Goal: Find contact information: Find contact information

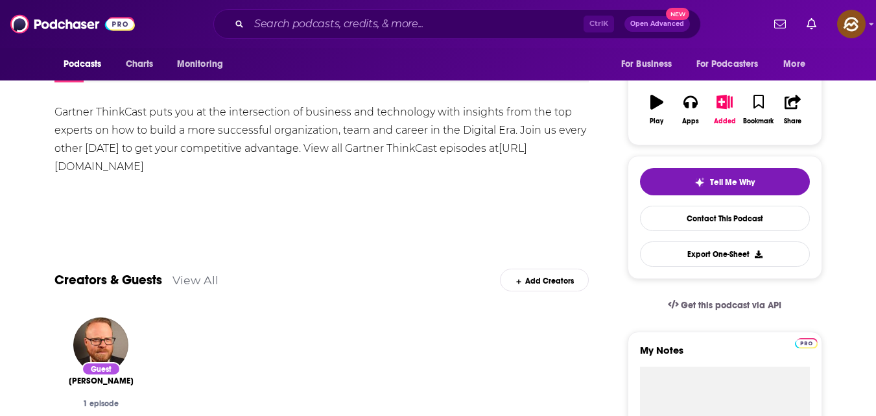
scroll to position [194, 0]
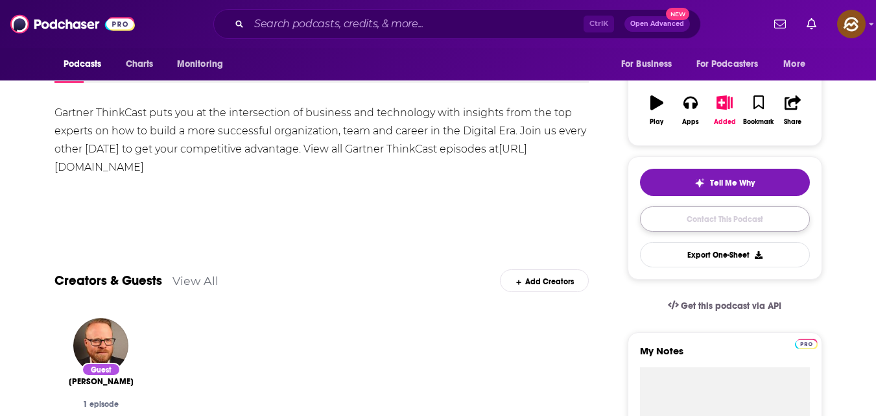
click at [734, 216] on link "Contact This Podcast" at bounding box center [725, 218] width 170 height 25
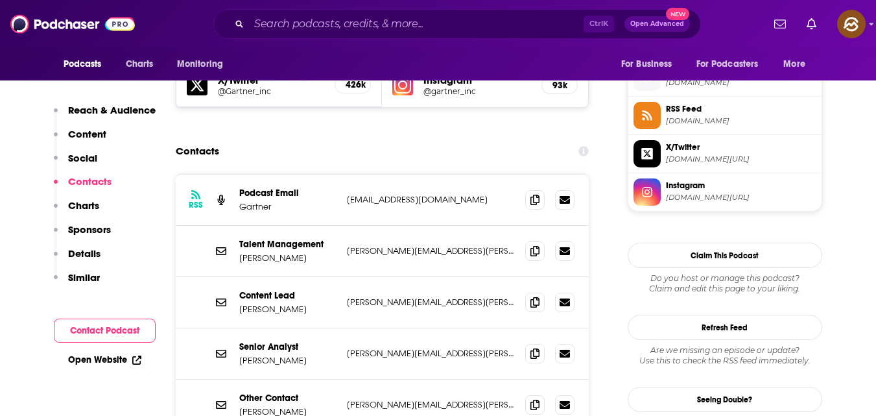
scroll to position [1162, 0]
click at [530, 189] on span at bounding box center [534, 198] width 19 height 19
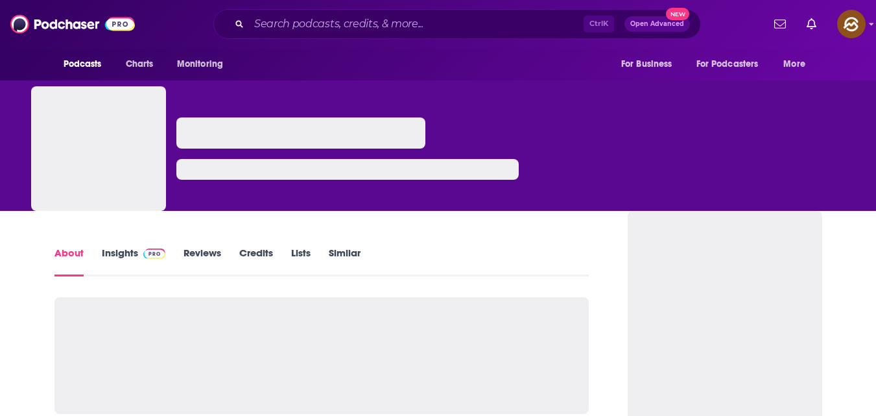
scroll to position [47, 0]
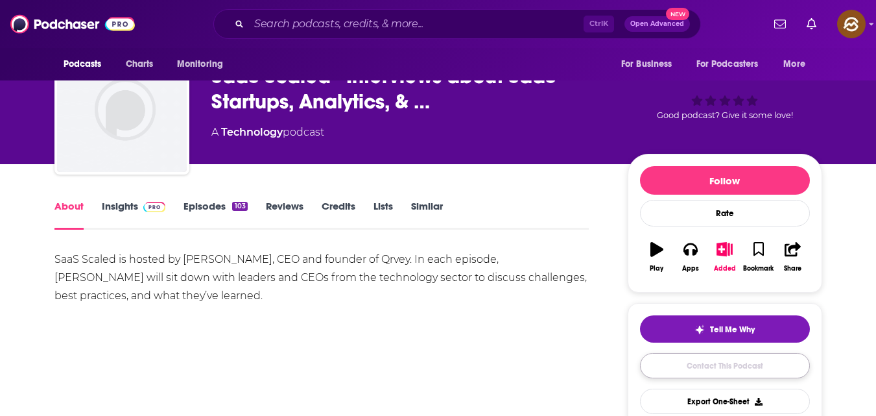
click at [730, 368] on link "Contact This Podcast" at bounding box center [725, 365] width 170 height 25
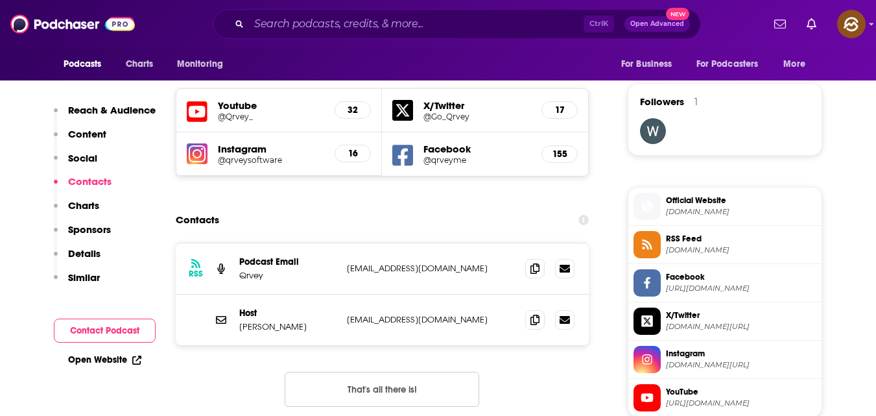
scroll to position [925, 0]
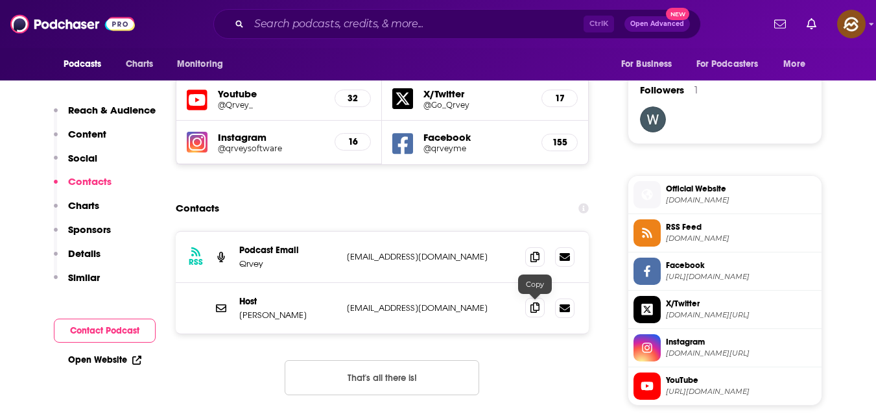
click at [538, 309] on icon at bounding box center [534, 307] width 9 height 10
drag, startPoint x: 239, startPoint y: 313, endPoint x: 308, endPoint y: 313, distance: 69.4
click at [308, 313] on p "Arman Eshraghi" at bounding box center [287, 314] width 97 height 11
copy p "Arman Eshraghi"
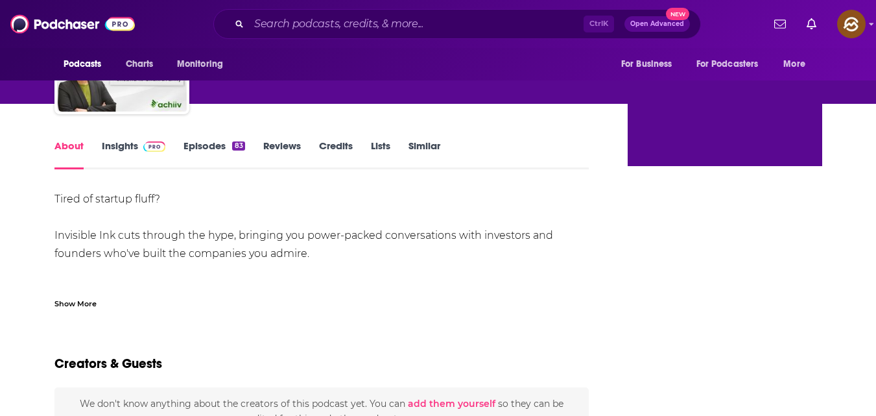
scroll to position [259, 0]
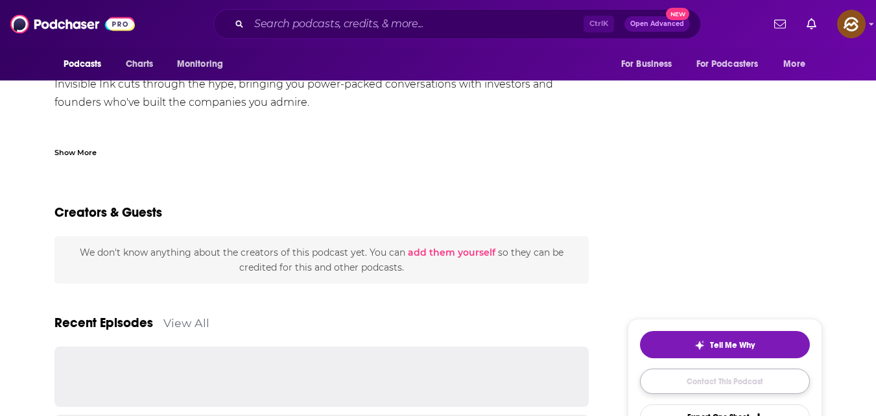
click at [731, 381] on link "Contact This Podcast" at bounding box center [725, 380] width 170 height 25
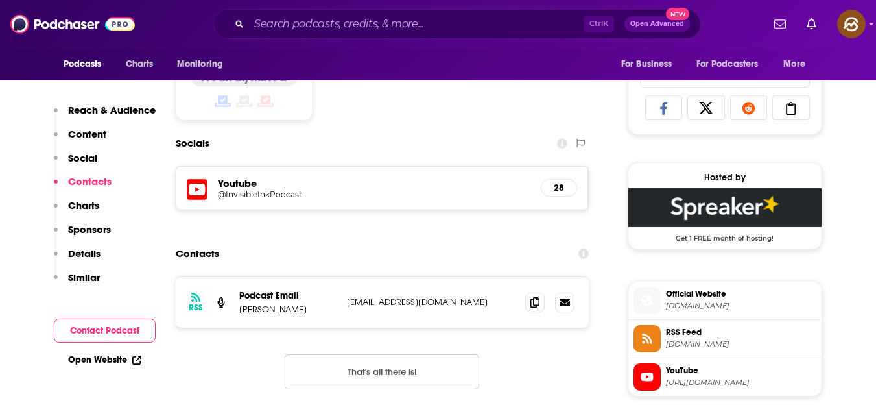
scroll to position [835, 0]
click at [537, 302] on icon at bounding box center [534, 301] width 9 height 10
click at [533, 303] on icon at bounding box center [534, 301] width 9 height 10
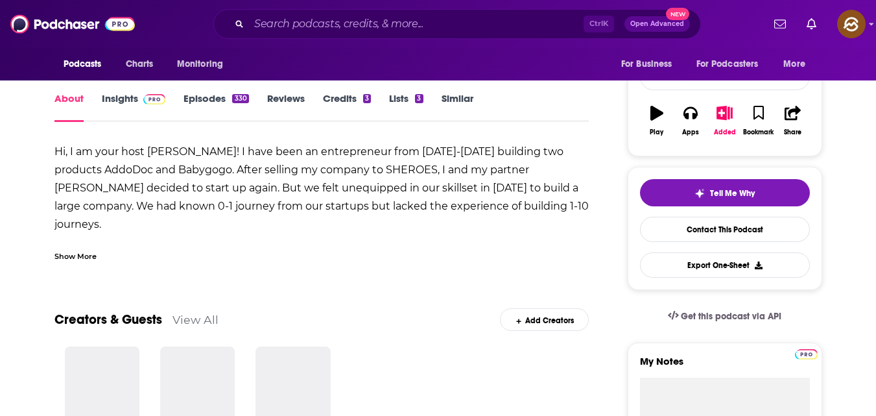
scroll to position [156, 0]
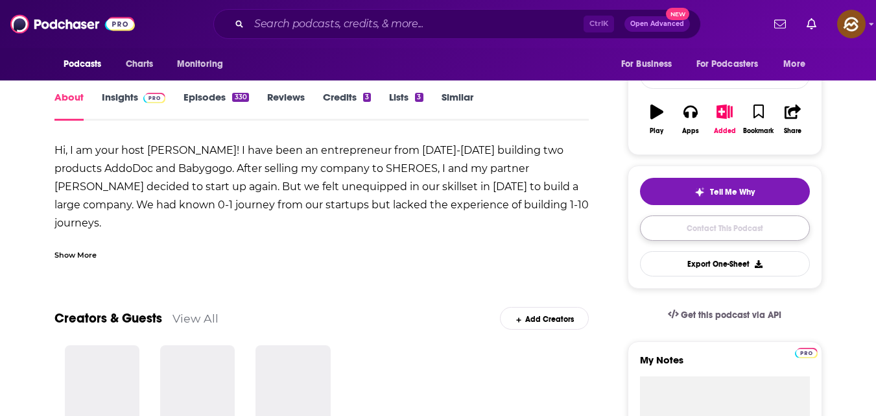
click at [661, 236] on link "Contact This Podcast" at bounding box center [725, 227] width 170 height 25
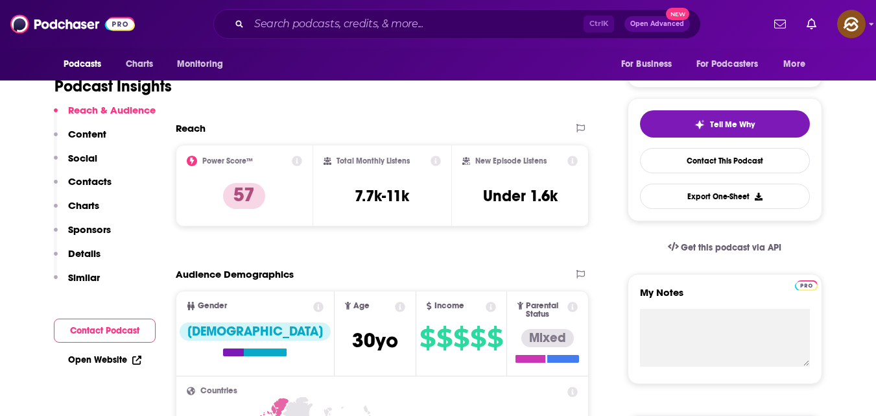
scroll to position [253, 0]
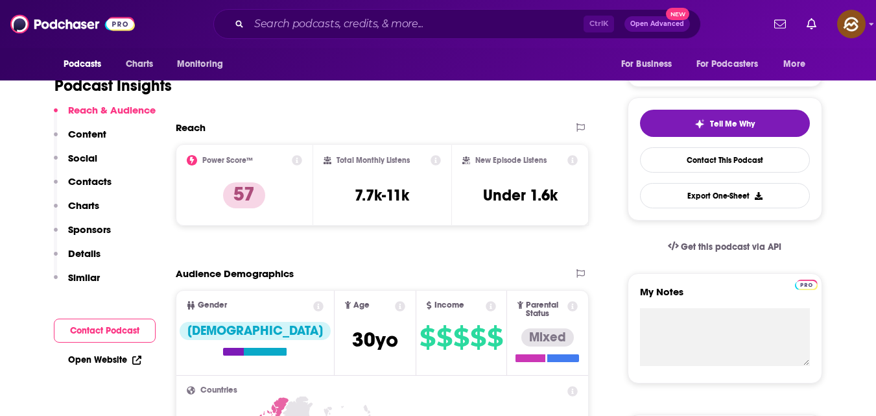
click at [123, 331] on button "Contact Podcast" at bounding box center [105, 330] width 102 height 24
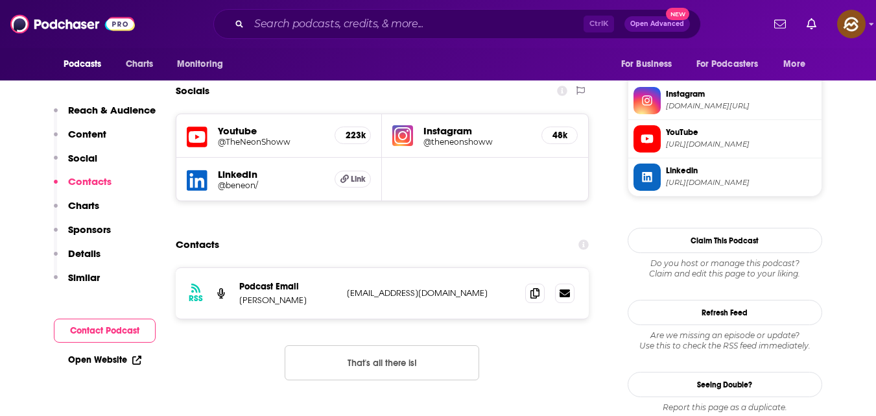
scroll to position [1111, 0]
click at [537, 287] on icon at bounding box center [534, 292] width 9 height 10
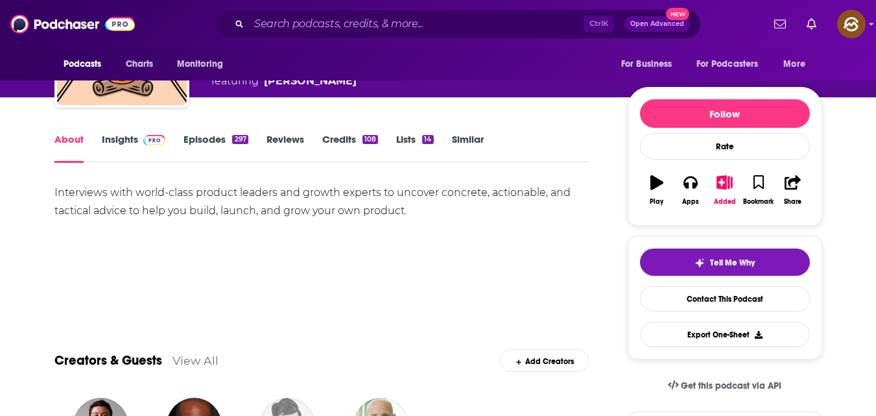
scroll to position [111, 0]
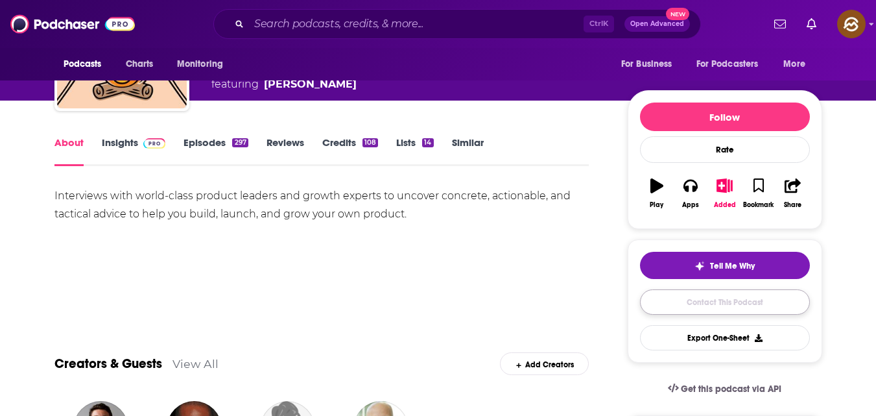
click at [687, 295] on link "Contact This Podcast" at bounding box center [725, 301] width 170 height 25
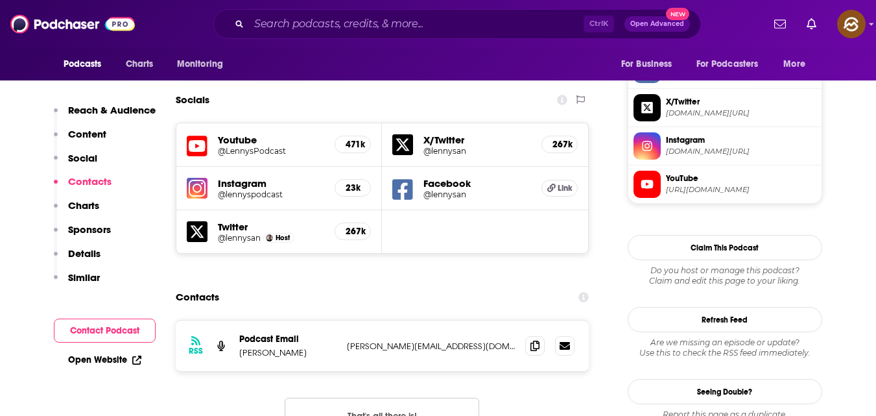
scroll to position [1129, 0]
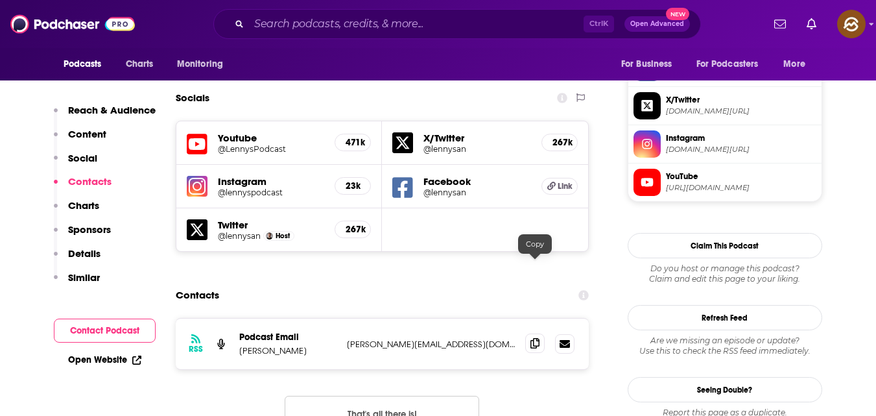
click at [534, 338] on icon at bounding box center [534, 343] width 9 height 10
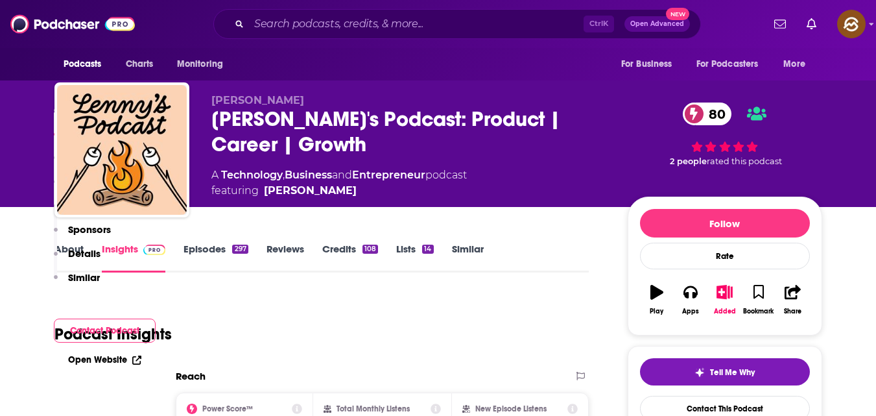
scroll to position [0, 0]
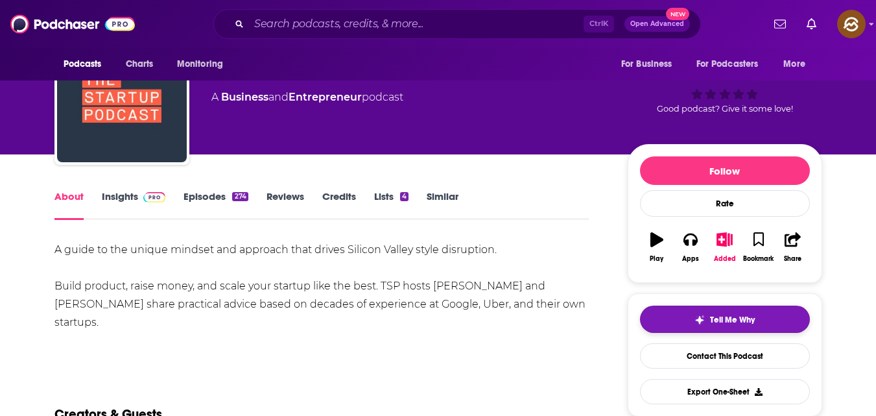
scroll to position [58, 0]
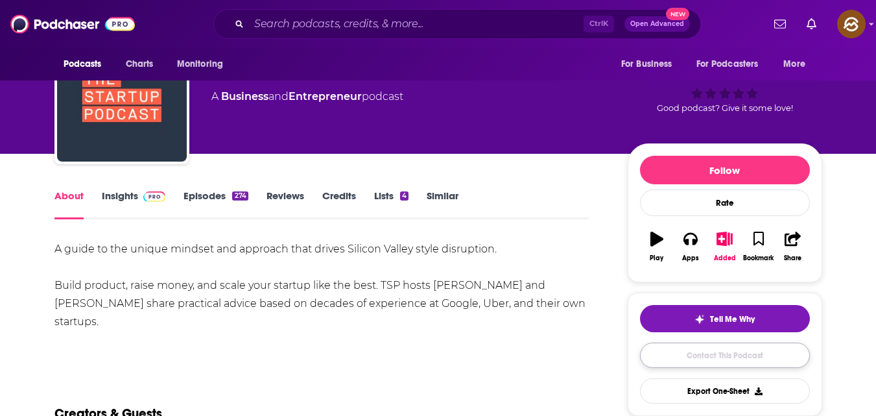
click at [736, 357] on link "Contact This Podcast" at bounding box center [725, 354] width 170 height 25
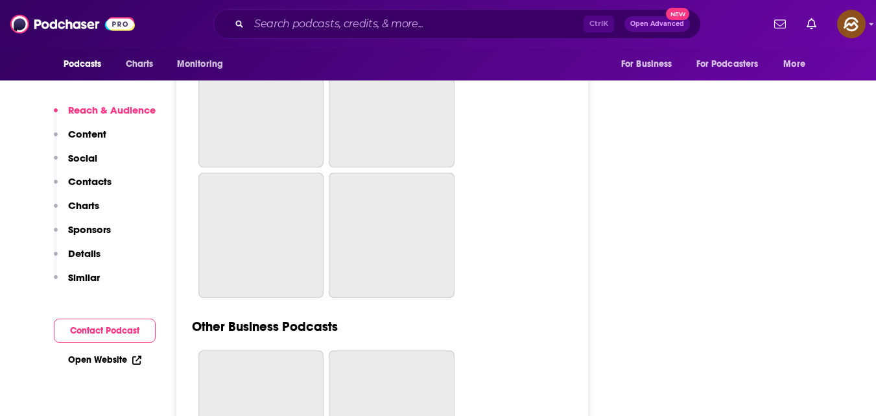
scroll to position [4023, 0]
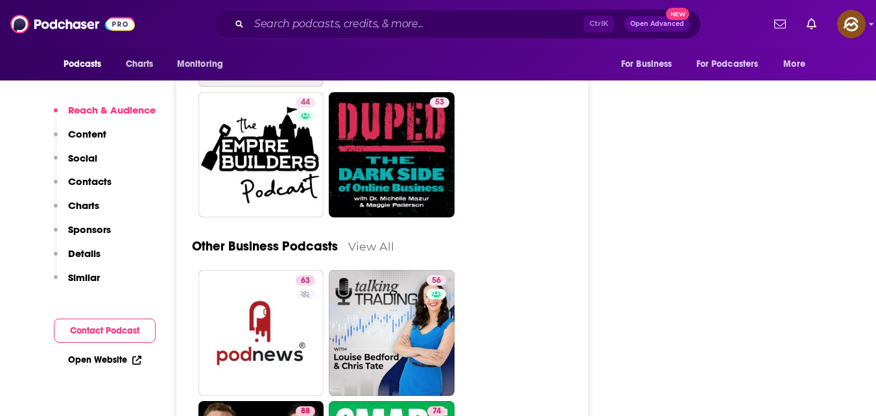
click at [118, 325] on button "Contact Podcast" at bounding box center [105, 330] width 102 height 24
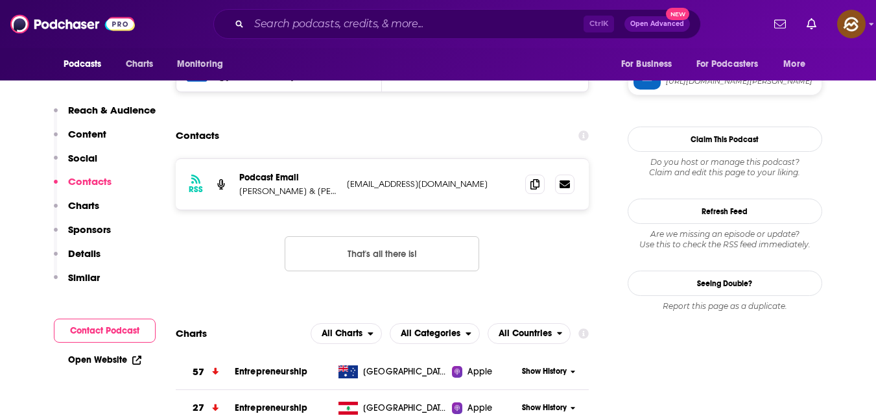
scroll to position [1155, 0]
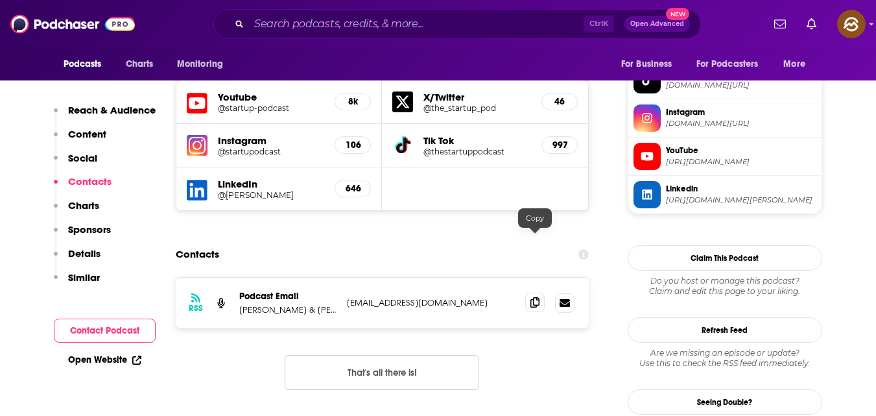
click at [534, 297] on icon at bounding box center [534, 302] width 9 height 10
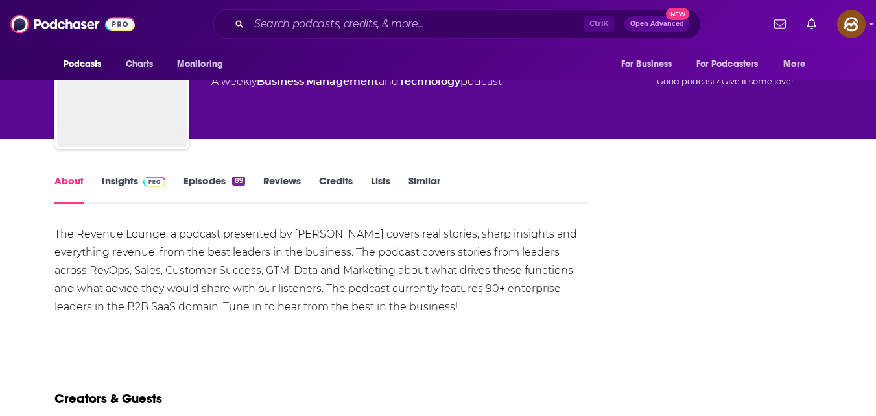
scroll to position [223, 0]
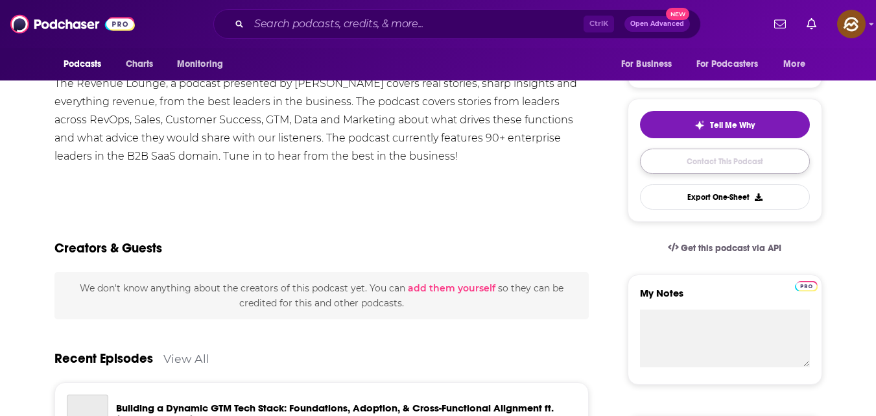
click at [742, 167] on link "Contact This Podcast" at bounding box center [725, 160] width 170 height 25
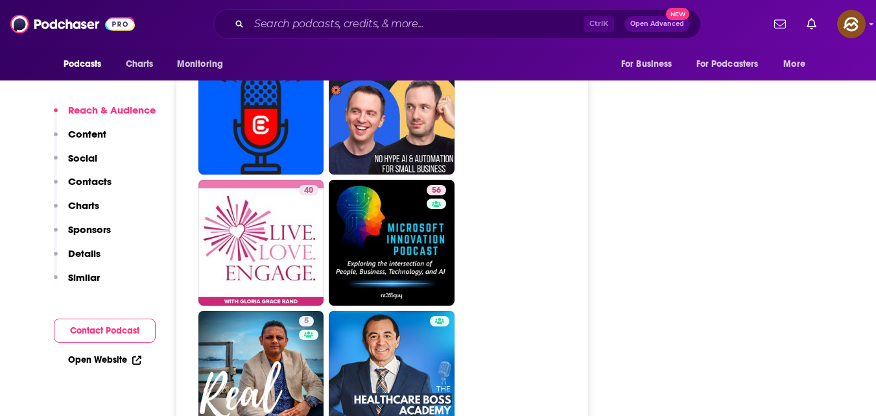
click at [129, 324] on button "Contact Podcast" at bounding box center [105, 330] width 102 height 24
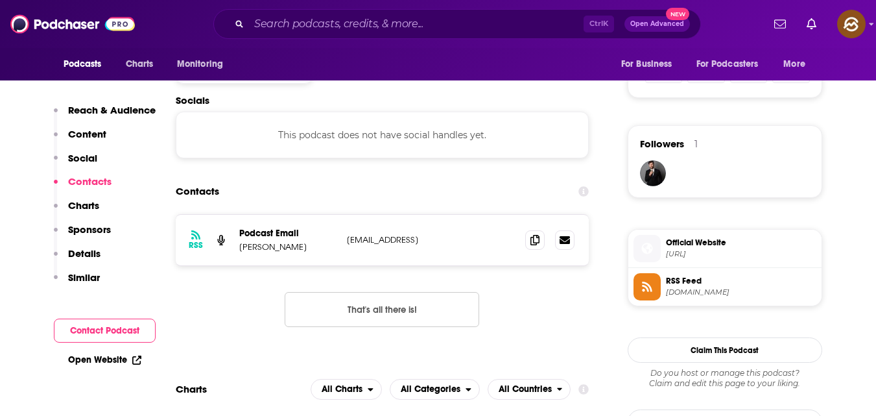
scroll to position [870, 0]
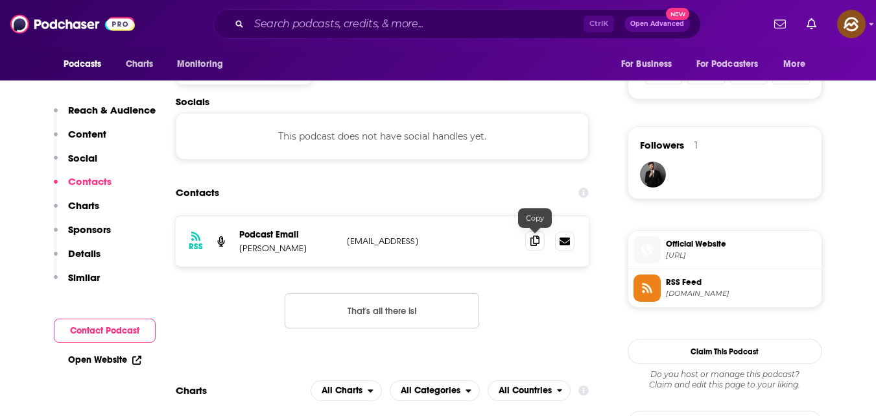
click at [539, 243] on icon at bounding box center [534, 240] width 9 height 10
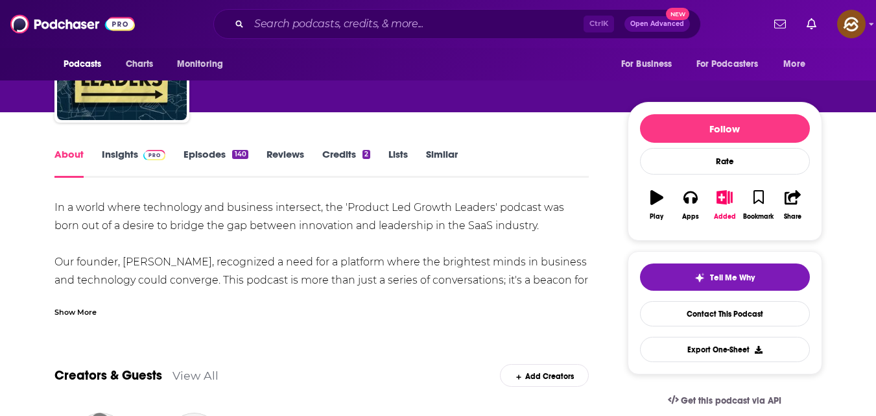
scroll to position [100, 0]
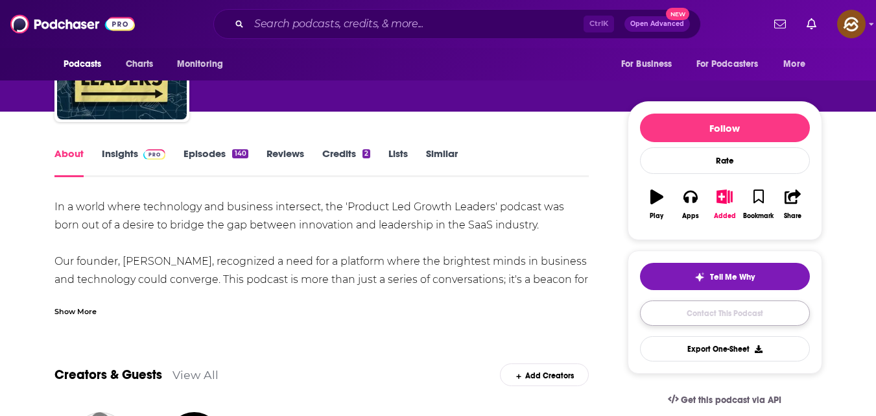
click at [727, 314] on link "Contact This Podcast" at bounding box center [725, 312] width 170 height 25
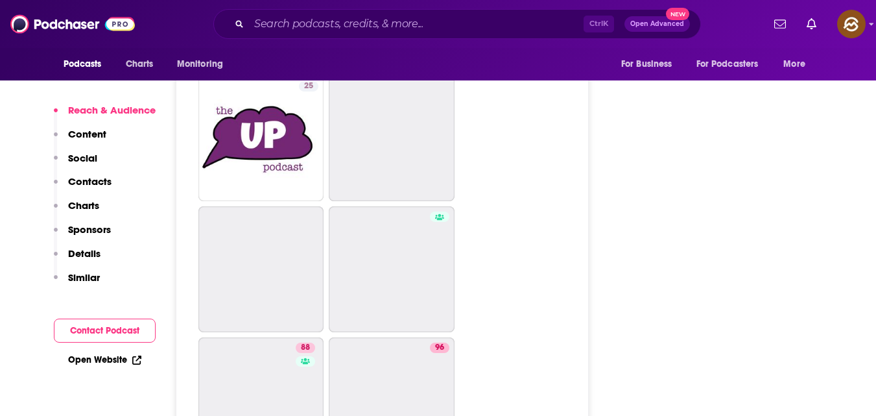
click at [128, 320] on button "Contact Podcast" at bounding box center [105, 330] width 102 height 24
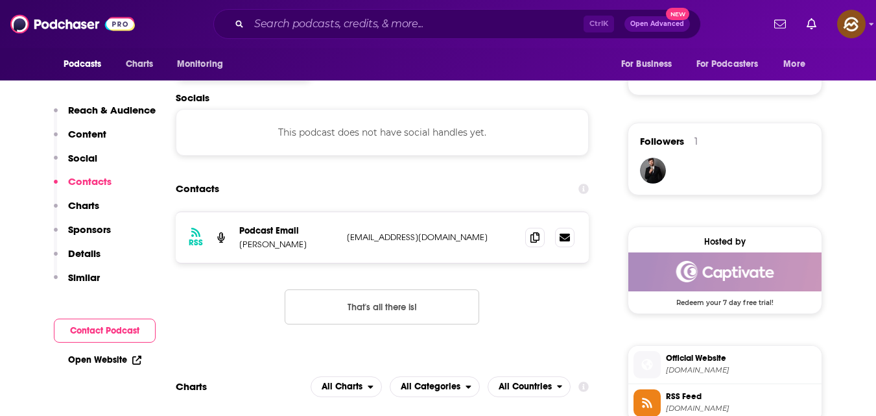
scroll to position [870, 0]
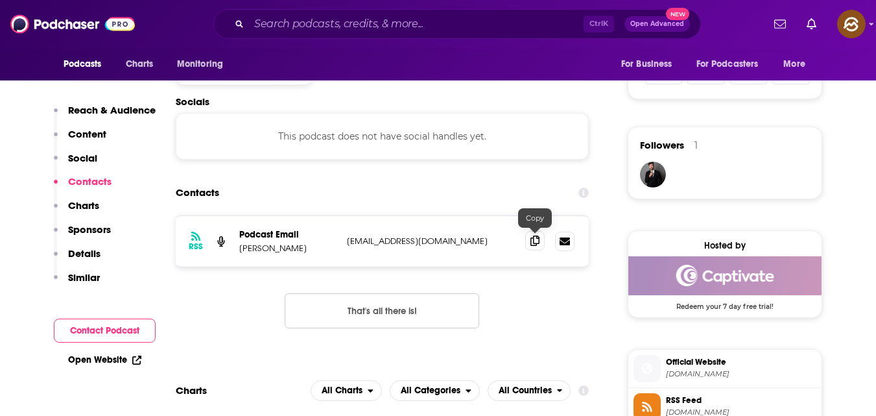
click at [533, 242] on icon at bounding box center [534, 240] width 9 height 10
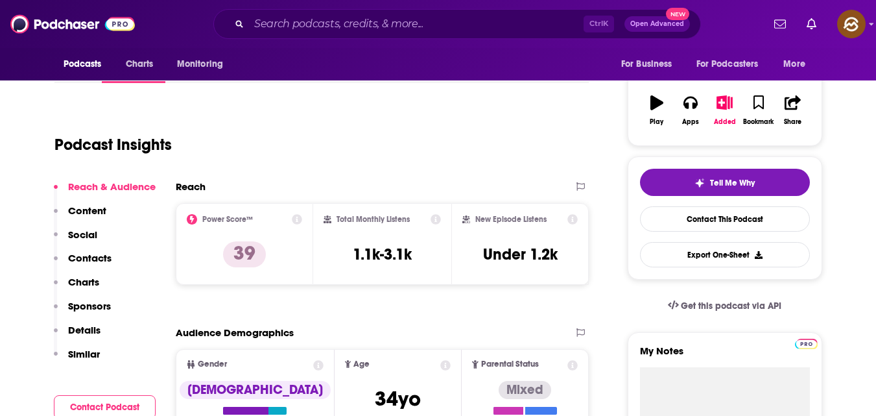
scroll to position [0, 0]
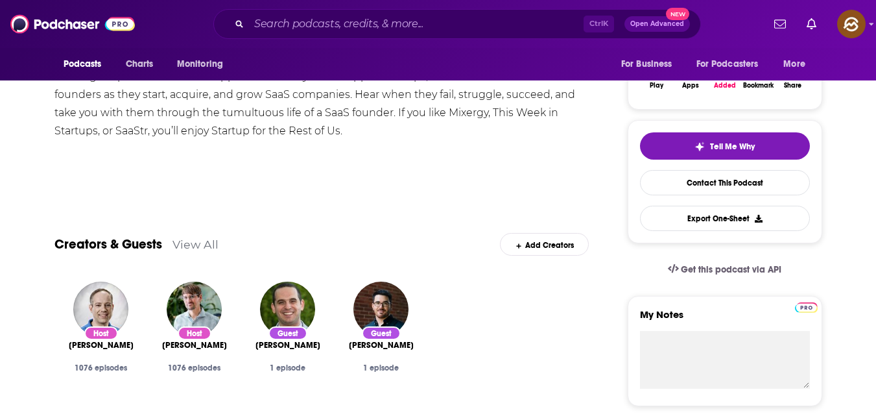
scroll to position [230, 0]
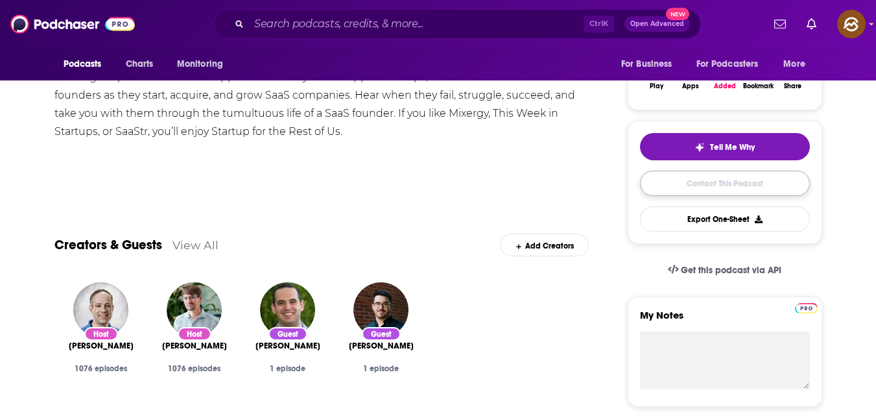
click at [685, 184] on link "Contact This Podcast" at bounding box center [725, 183] width 170 height 25
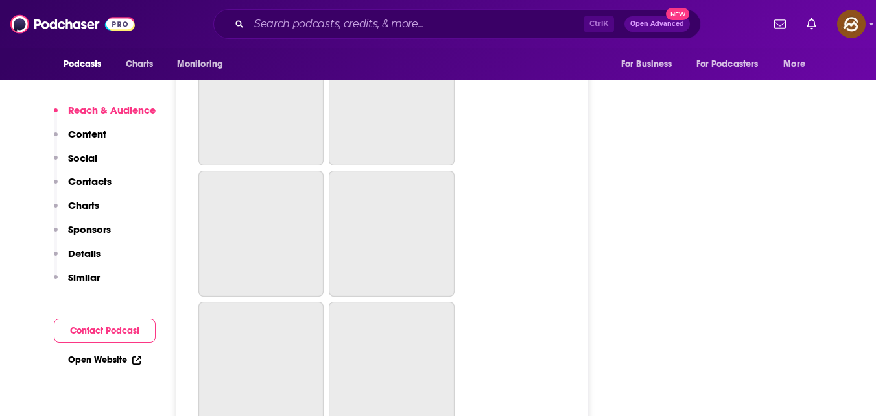
scroll to position [4073, 0]
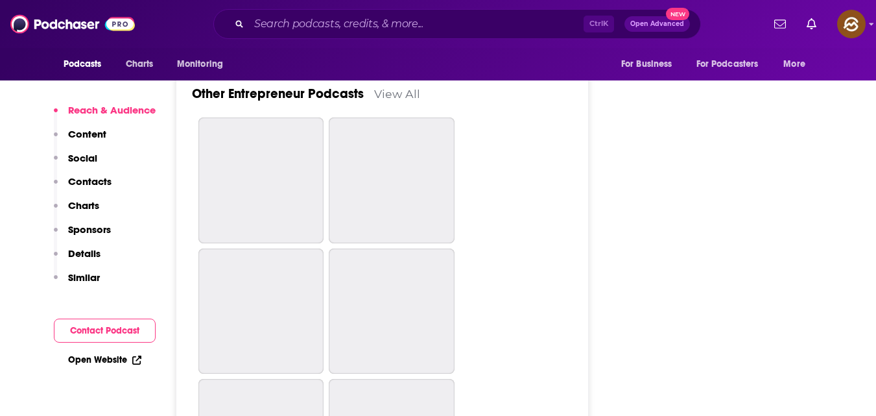
click at [93, 331] on button "Contact Podcast" at bounding box center [105, 330] width 102 height 24
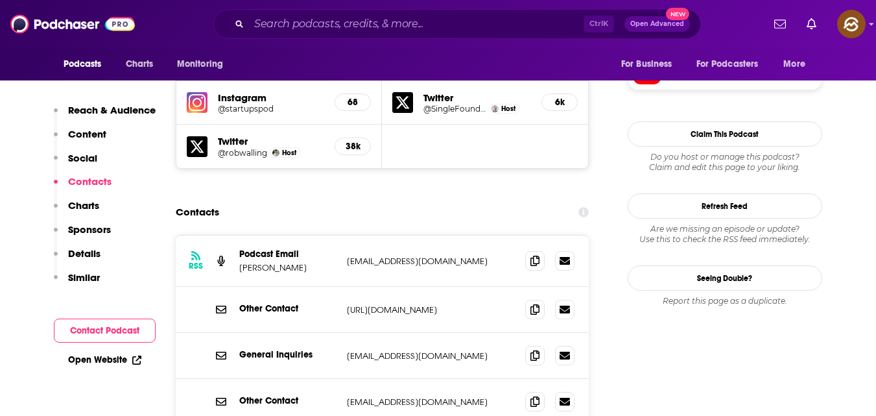
scroll to position [1204, 0]
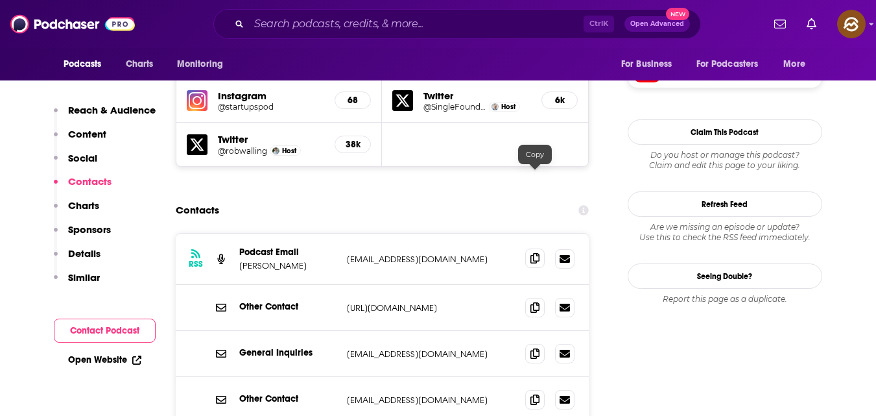
click at [528, 248] on span at bounding box center [534, 257] width 19 height 19
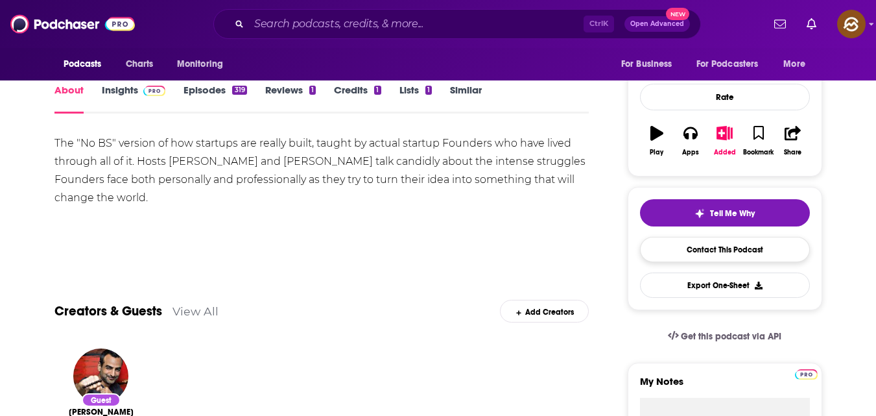
scroll to position [164, 0]
click at [686, 256] on link "Contact This Podcast" at bounding box center [725, 248] width 170 height 25
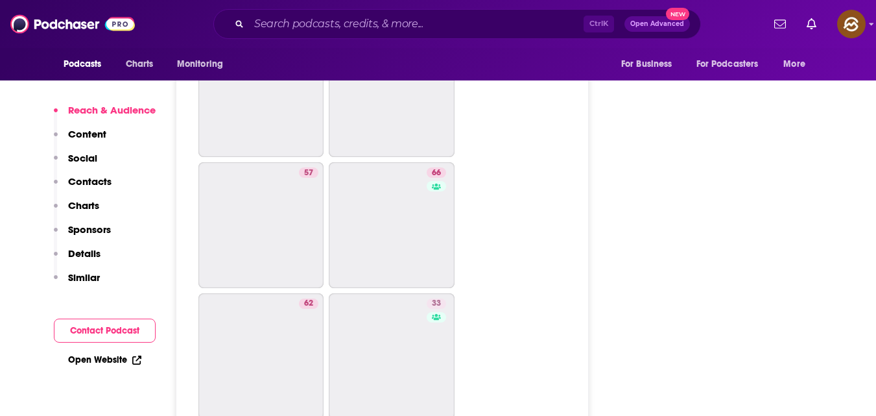
click at [119, 331] on button "Contact Podcast" at bounding box center [105, 330] width 102 height 24
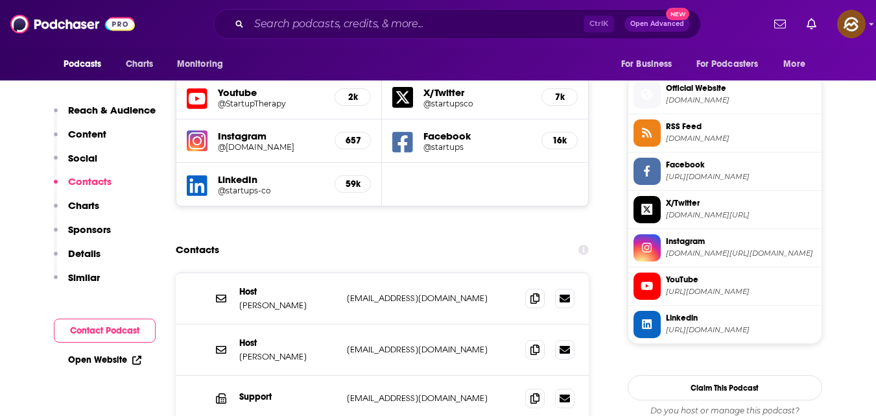
scroll to position [1140, 0]
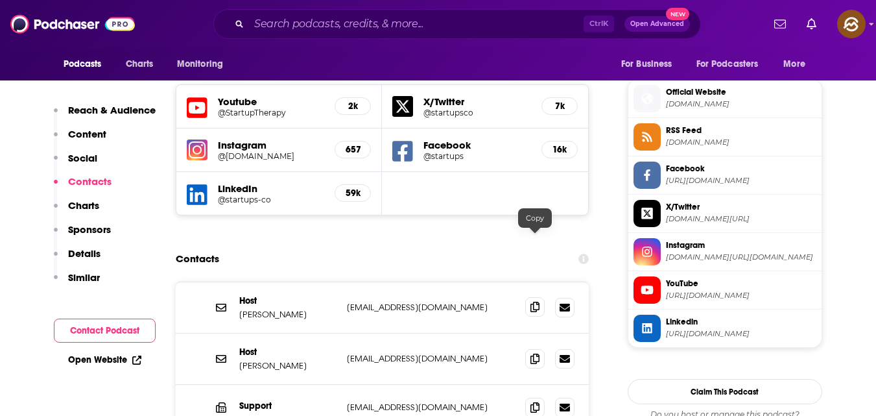
click at [534, 302] on icon at bounding box center [534, 307] width 9 height 10
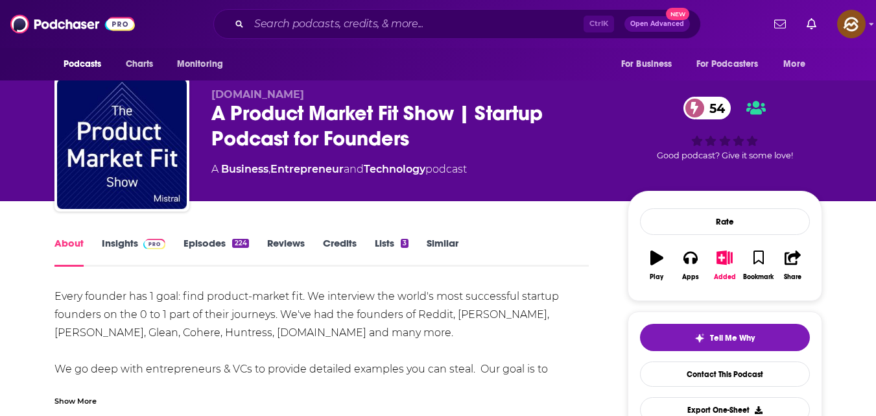
scroll to position [116, 0]
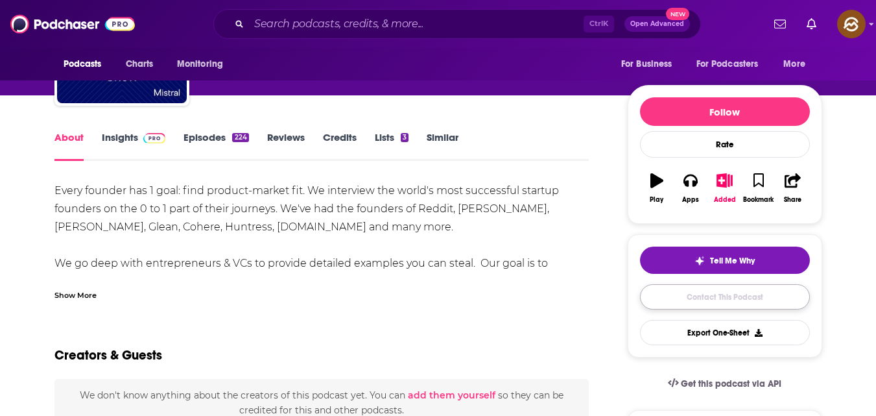
click at [676, 294] on link "Contact This Podcast" at bounding box center [725, 296] width 170 height 25
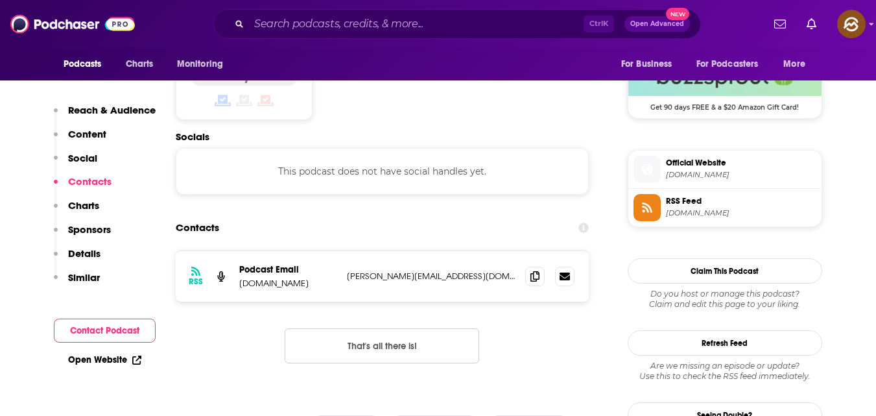
scroll to position [1080, 0]
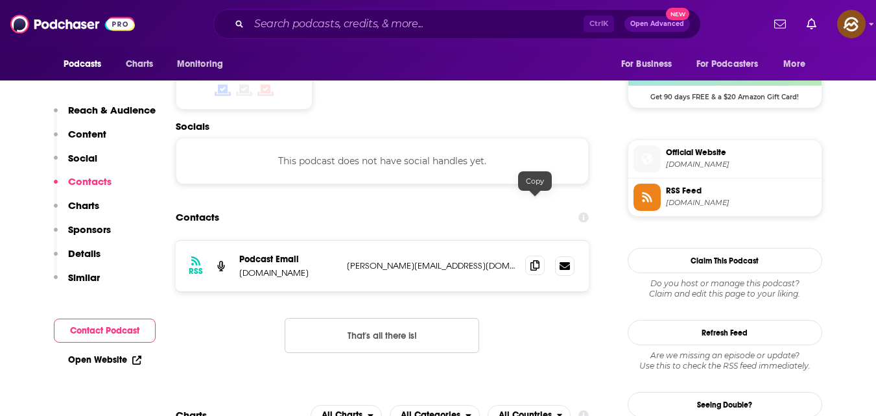
click at [533, 260] on icon at bounding box center [534, 265] width 9 height 10
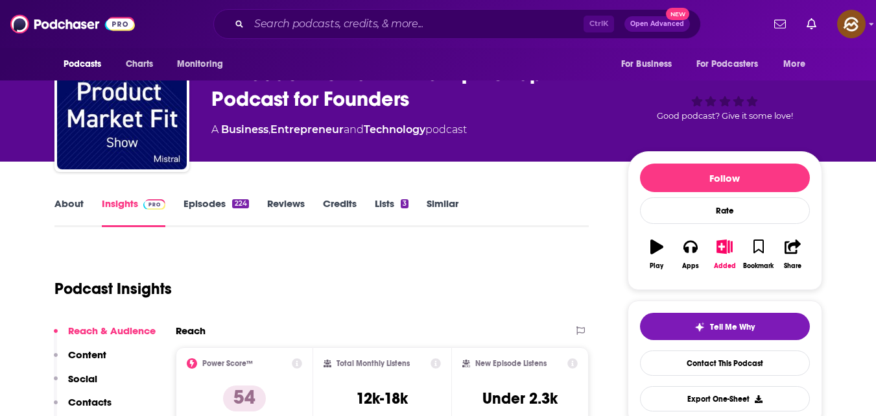
scroll to position [0, 0]
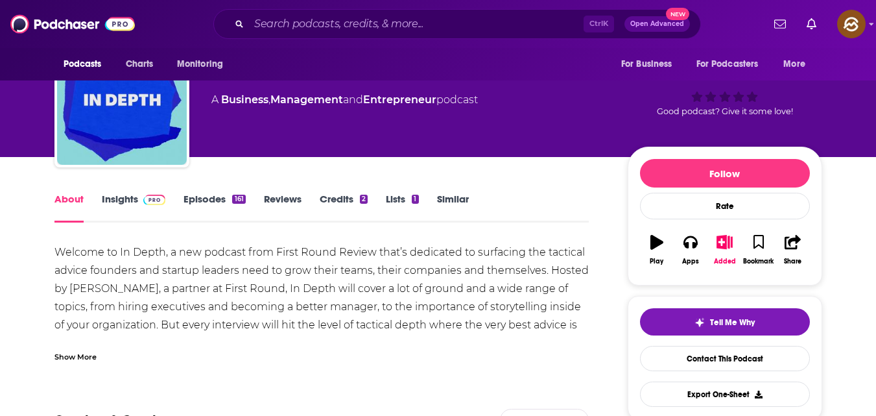
scroll to position [56, 0]
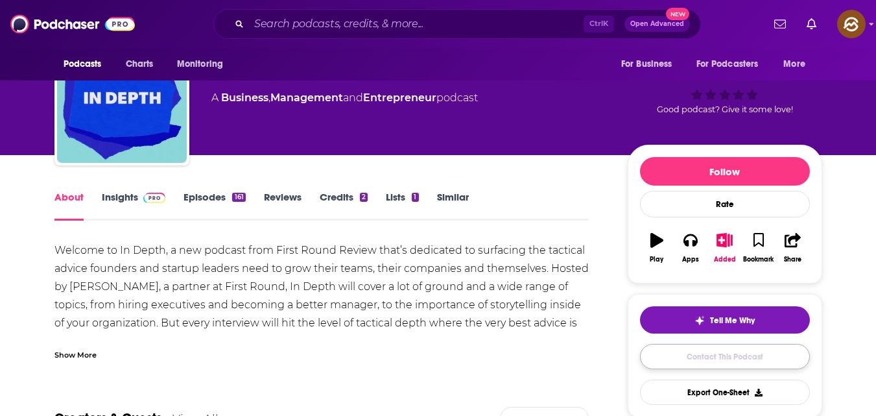
click at [674, 364] on link "Contact This Podcast" at bounding box center [725, 356] width 170 height 25
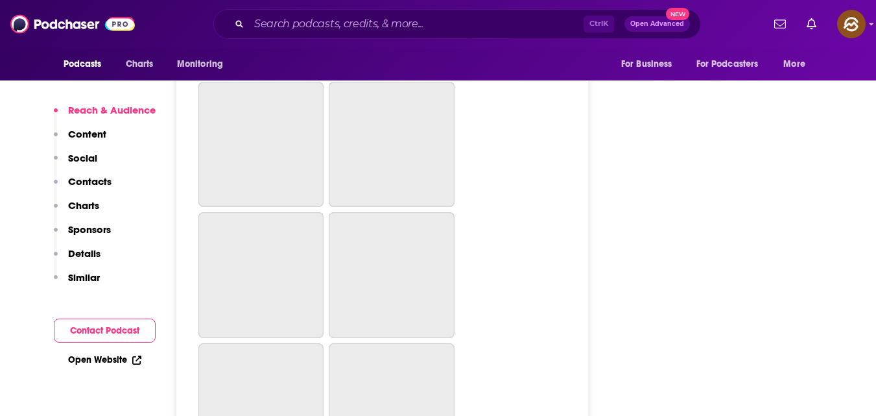
click at [124, 326] on button "Contact Podcast" at bounding box center [105, 330] width 102 height 24
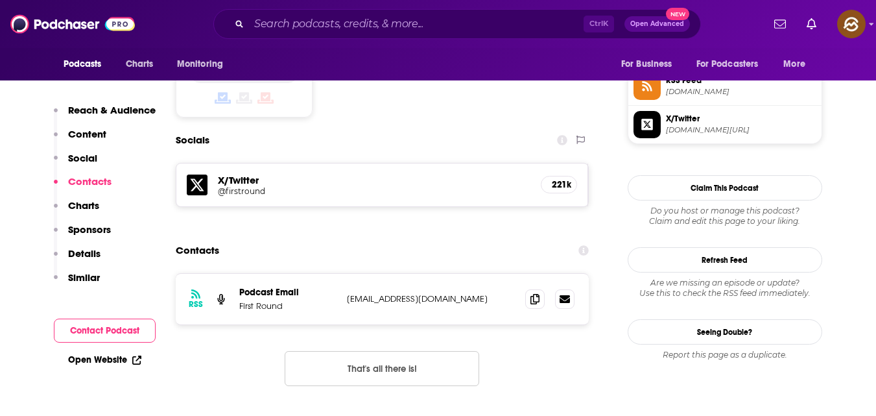
scroll to position [1068, 0]
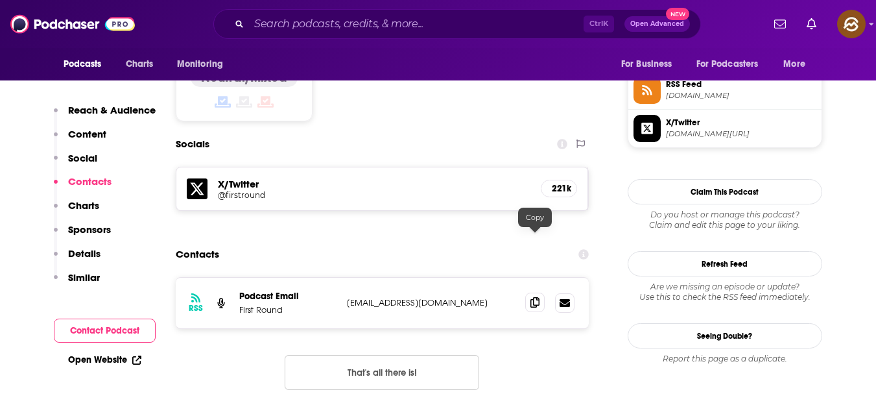
click at [534, 297] on icon at bounding box center [534, 302] width 9 height 10
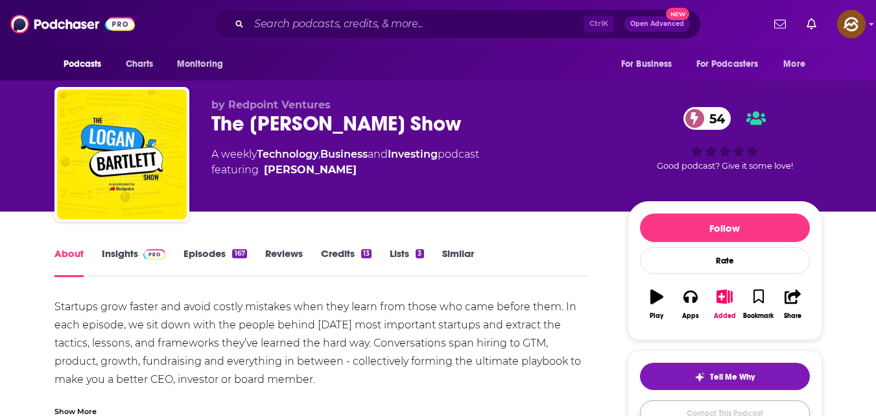
click at [715, 407] on link "Contact This Podcast" at bounding box center [725, 412] width 170 height 25
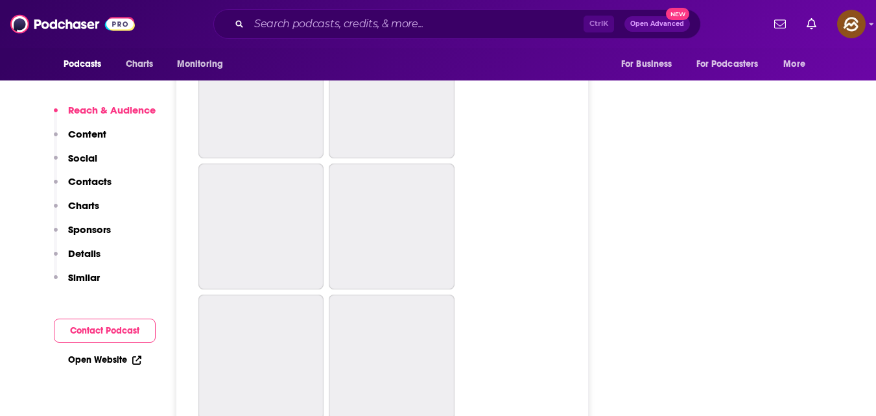
click at [116, 323] on button "Contact Podcast" at bounding box center [105, 330] width 102 height 24
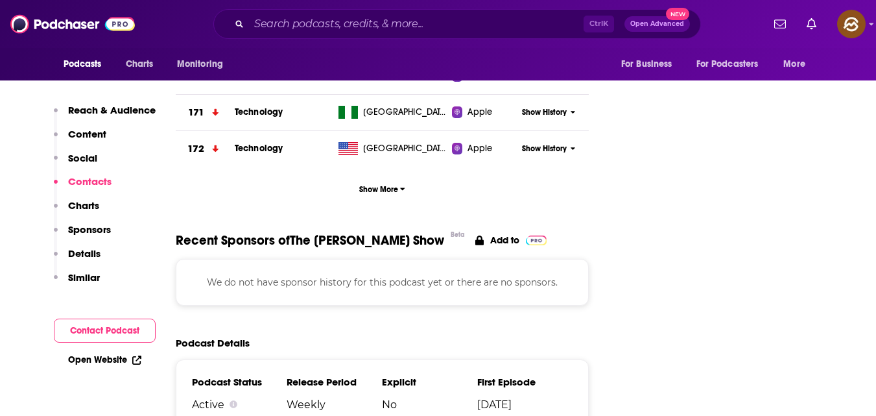
scroll to position [1111, 0]
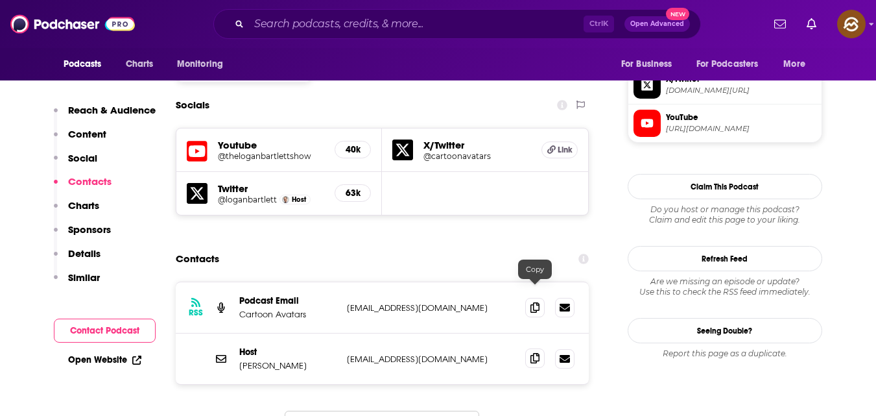
click at [534, 353] on icon at bounding box center [534, 358] width 9 height 10
click at [532, 302] on icon at bounding box center [534, 307] width 9 height 10
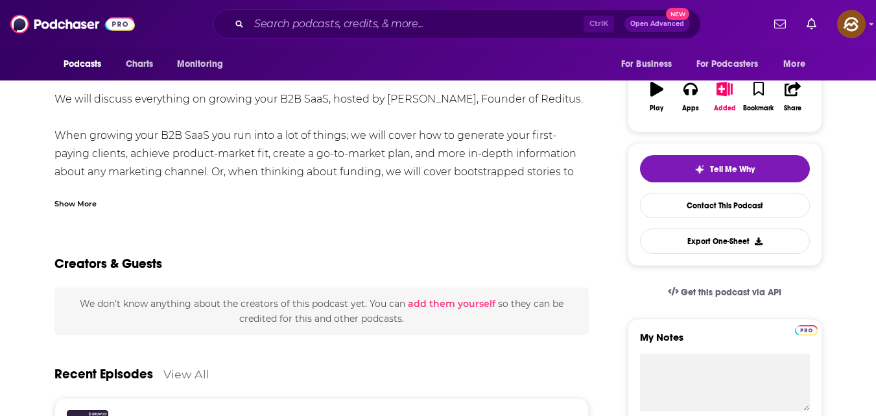
scroll to position [207, 0]
click at [680, 204] on link "Contact This Podcast" at bounding box center [725, 205] width 170 height 25
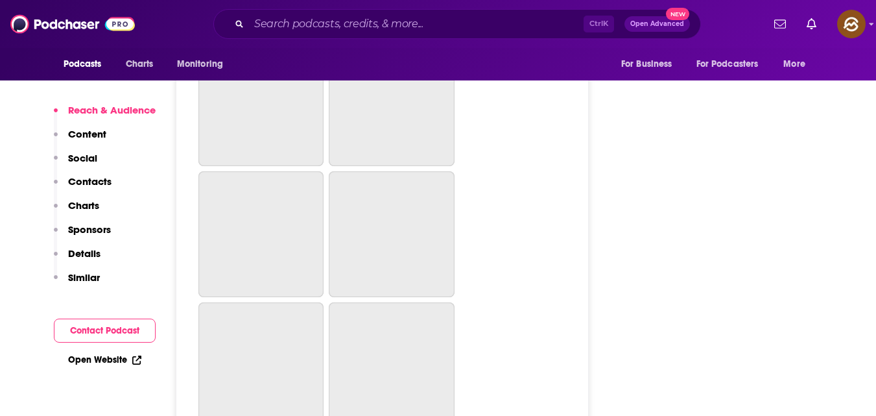
scroll to position [4073, 0]
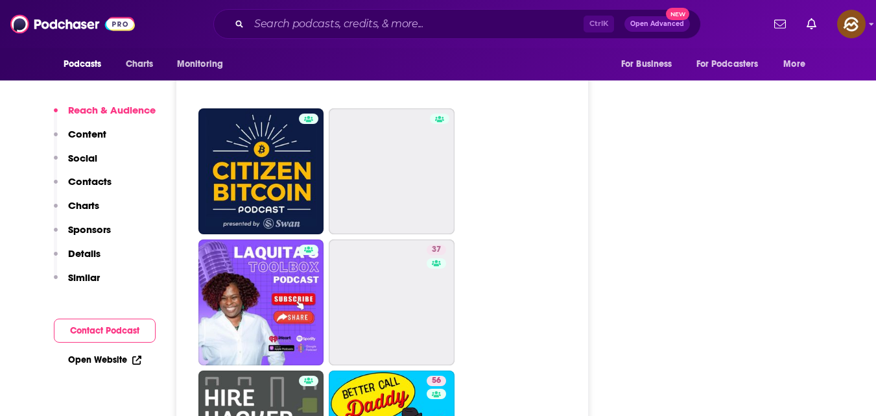
click at [121, 329] on button "Contact Podcast" at bounding box center [105, 330] width 102 height 24
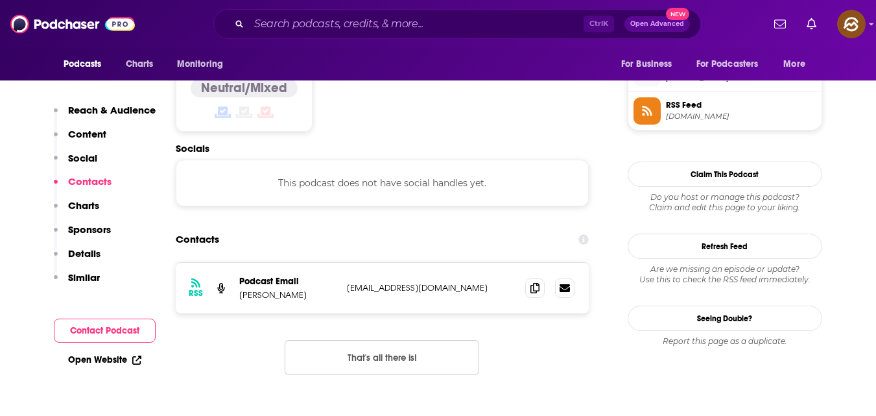
scroll to position [1043, 0]
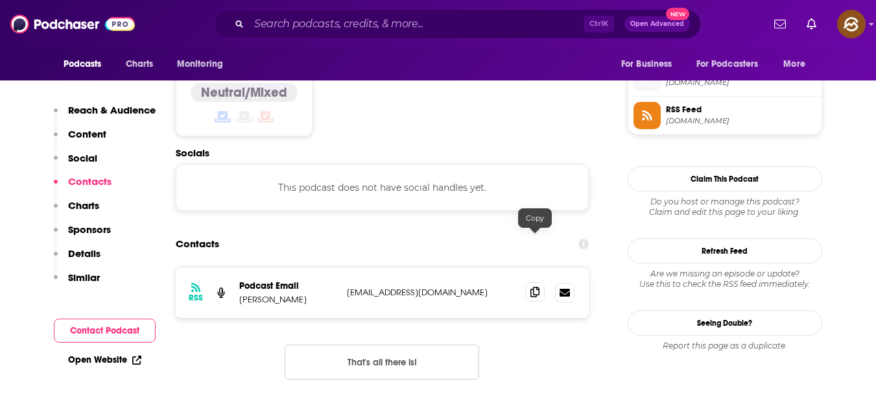
click at [536, 287] on icon at bounding box center [534, 292] width 9 height 10
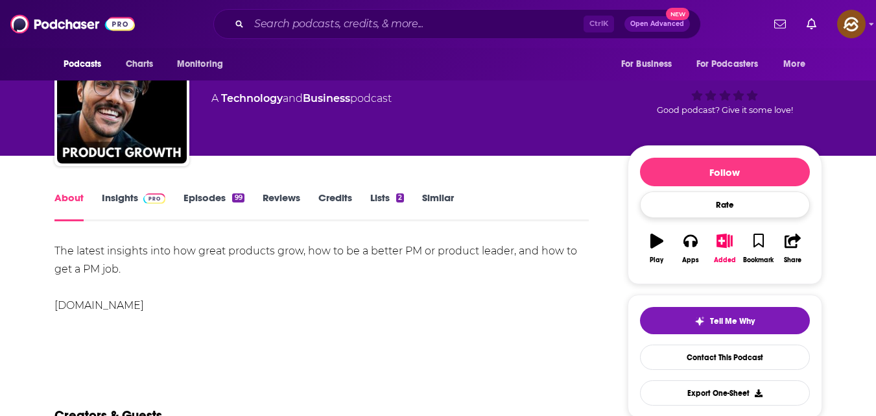
scroll to position [65, 0]
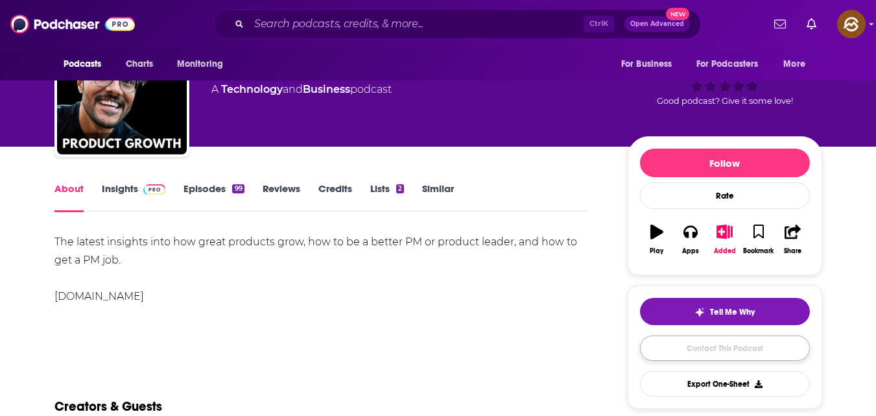
click at [706, 342] on link "Contact This Podcast" at bounding box center [725, 347] width 170 height 25
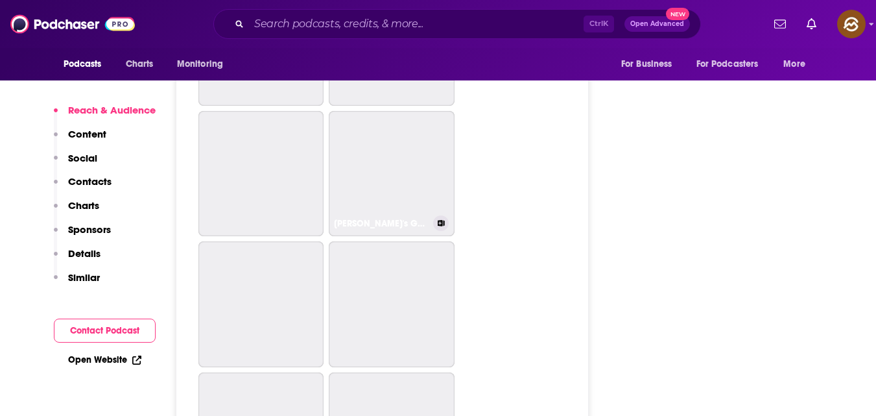
scroll to position [2587, 0]
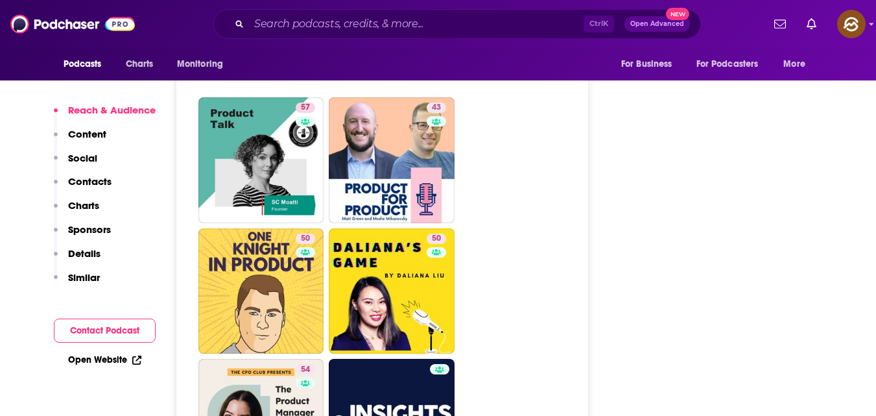
click at [120, 330] on button "Contact Podcast" at bounding box center [105, 330] width 102 height 24
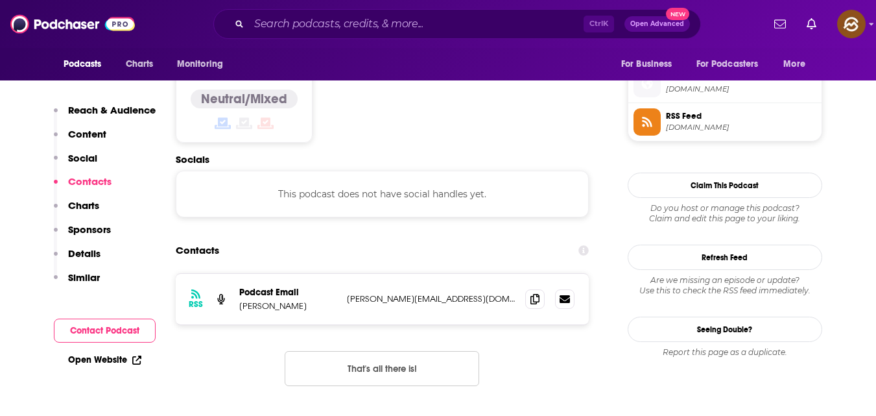
scroll to position [1028, 0]
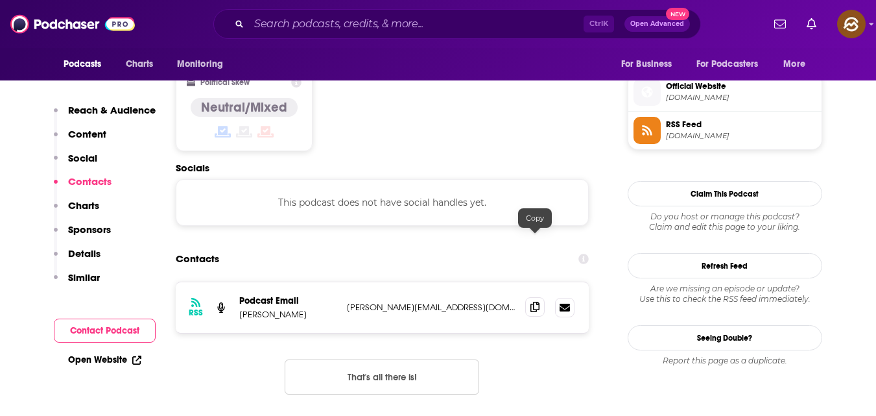
click at [530, 297] on span at bounding box center [534, 306] width 19 height 19
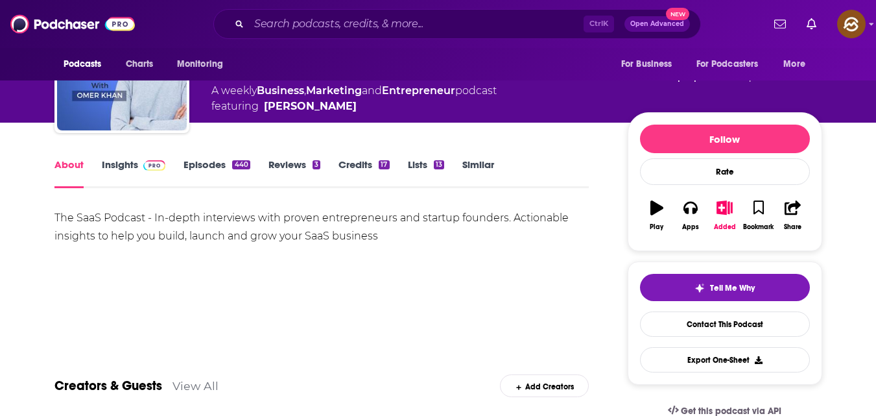
scroll to position [209, 0]
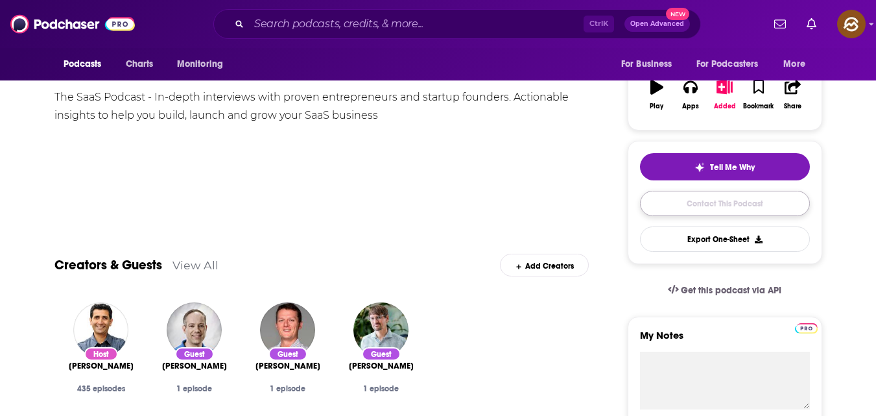
click at [678, 200] on link "Contact This Podcast" at bounding box center [725, 203] width 170 height 25
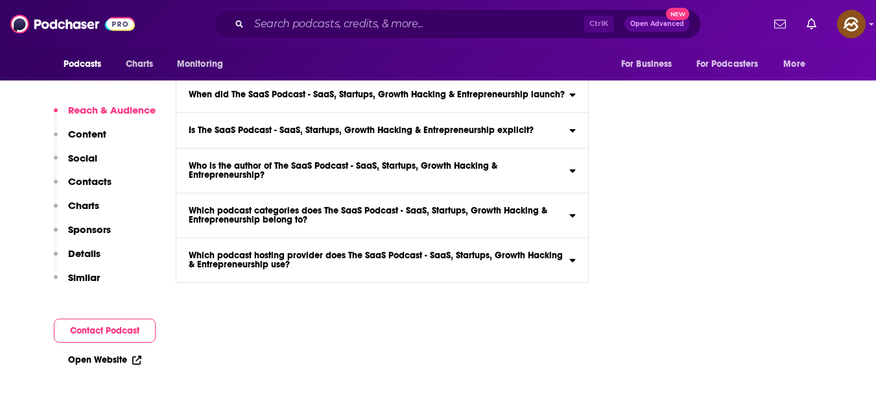
scroll to position [4073, 0]
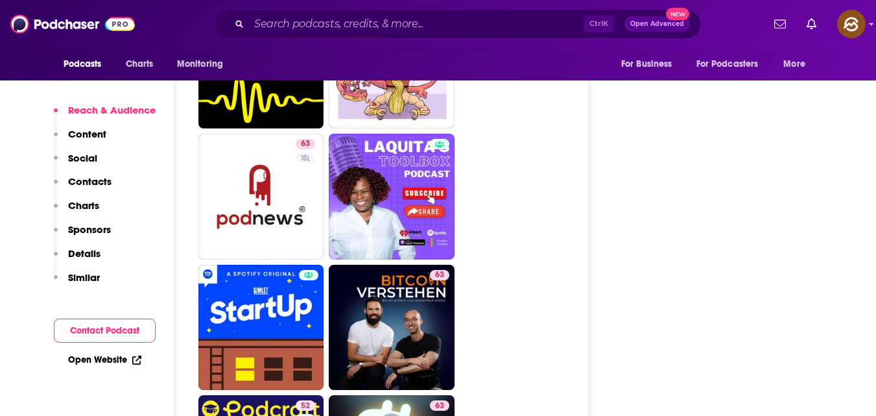
click at [113, 335] on button "Contact Podcast" at bounding box center [105, 330] width 102 height 24
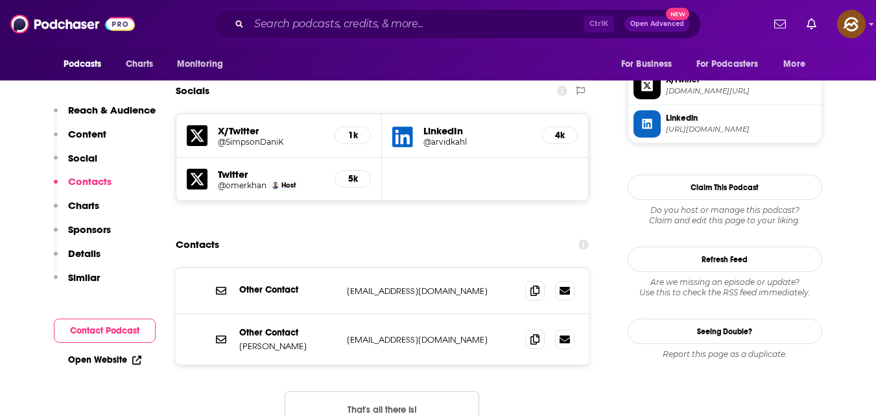
scroll to position [1096, 0]
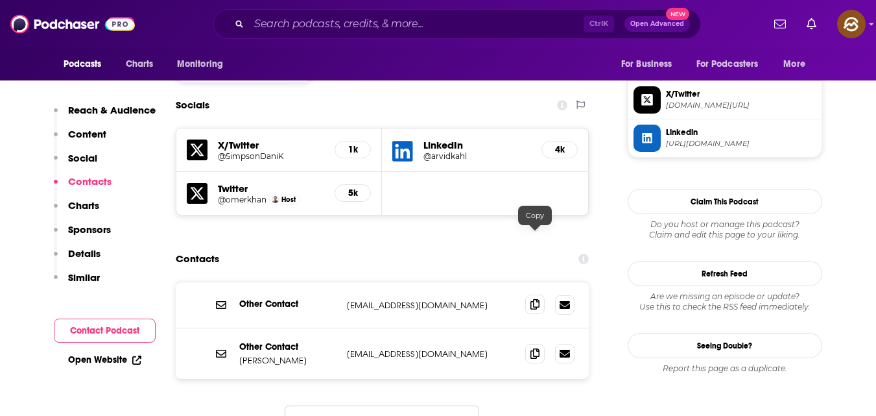
click at [536, 299] on icon at bounding box center [534, 304] width 9 height 10
click at [534, 348] on icon at bounding box center [534, 353] width 9 height 10
